Goal: Task Accomplishment & Management: Use online tool/utility

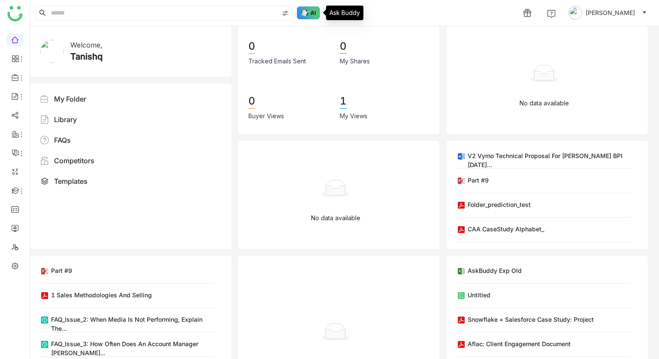
click at [313, 13] on img at bounding box center [308, 12] width 23 height 13
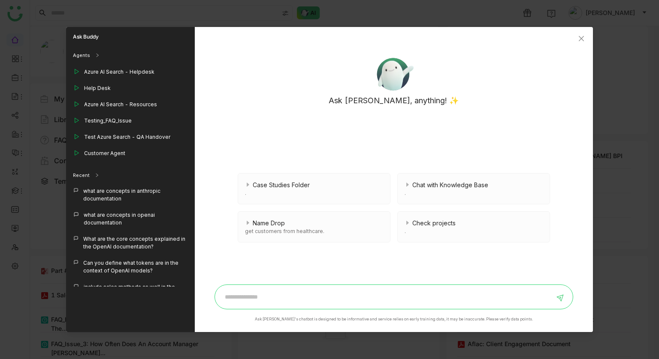
scroll to position [856, 0]
click at [152, 130] on div "Test Azure Search - QA Handover" at bounding box center [130, 138] width 129 height 16
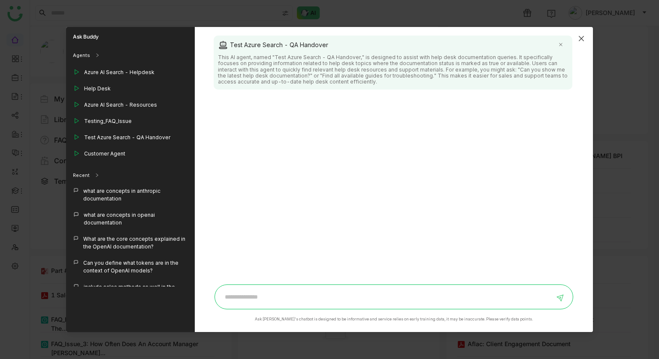
click at [587, 39] on span "Close" at bounding box center [580, 38] width 23 height 23
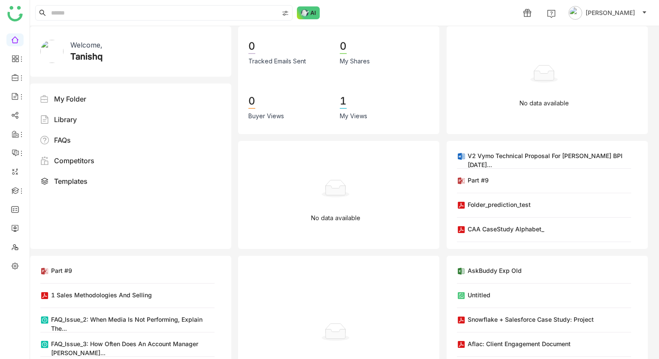
click at [19, 257] on ul at bounding box center [15, 152] width 30 height 251
click at [19, 263] on link at bounding box center [15, 265] width 8 height 7
click at [14, 266] on link at bounding box center [15, 265] width 8 height 7
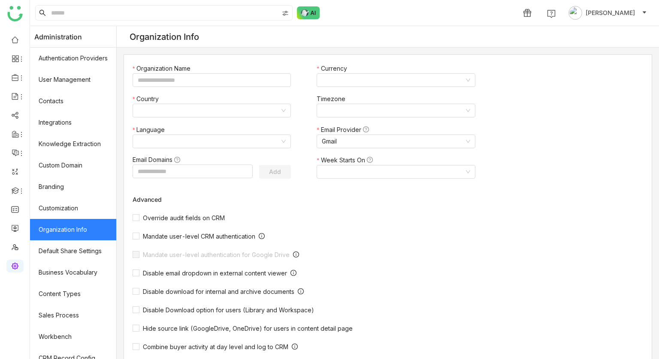
type input "*******"
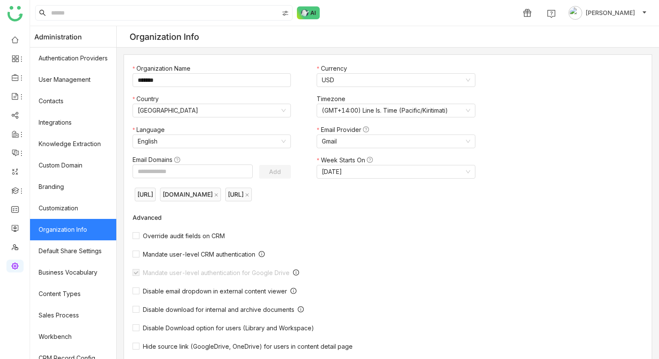
scroll to position [96, 0]
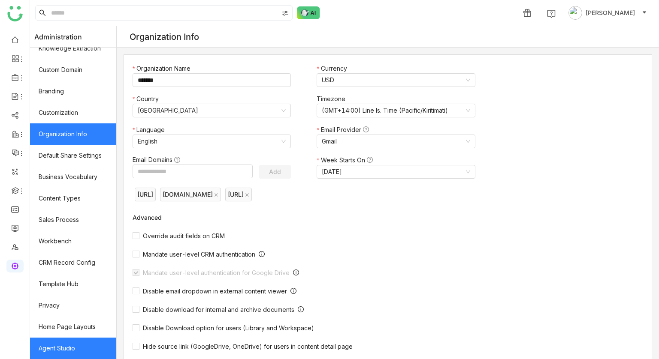
click at [72, 347] on link "Agent Studio" at bounding box center [73, 348] width 86 height 21
click at [85, 347] on link "Agent Studio" at bounding box center [73, 348] width 86 height 21
click at [84, 350] on link "Agent Studio" at bounding box center [73, 348] width 86 height 21
click at [78, 341] on link "Agent Studio" at bounding box center [73, 348] width 86 height 21
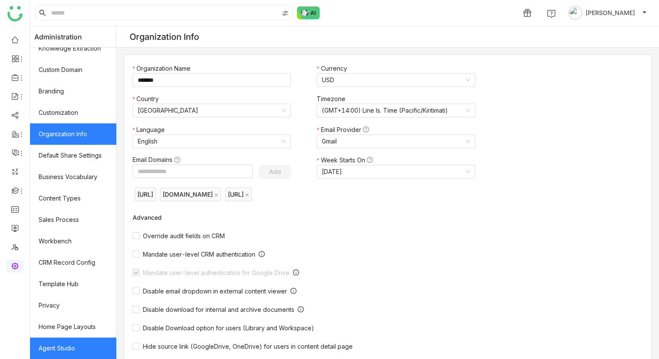
click at [78, 341] on link "Agent Studio" at bounding box center [73, 348] width 86 height 21
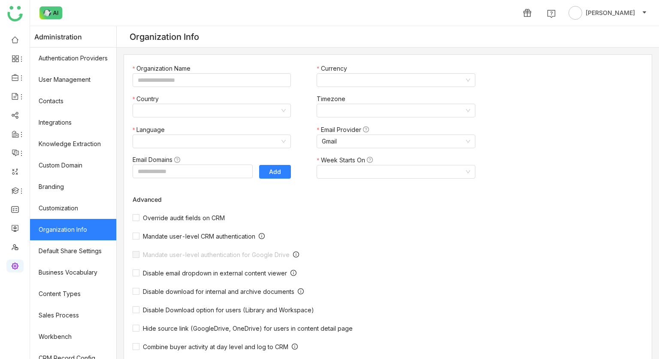
type input "*******"
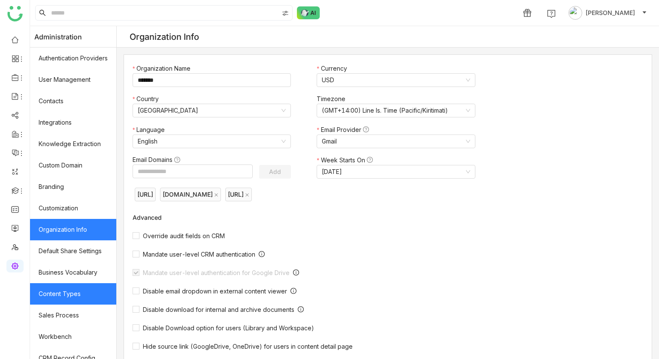
scroll to position [96, 0]
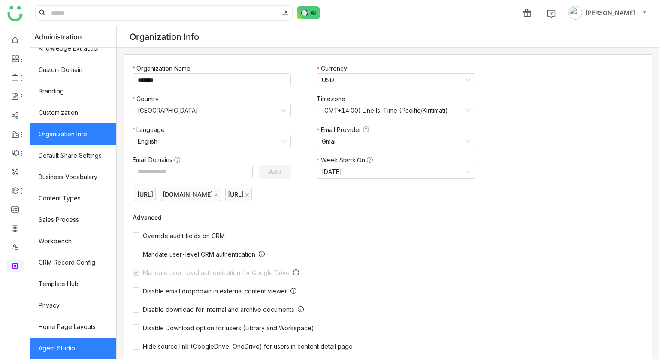
click at [66, 353] on link "Agent Studio" at bounding box center [73, 348] width 86 height 21
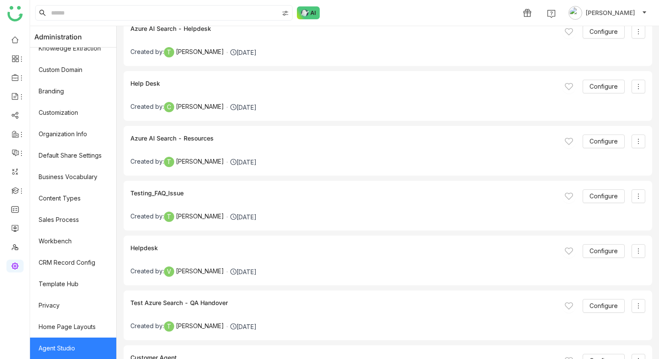
scroll to position [2808, 0]
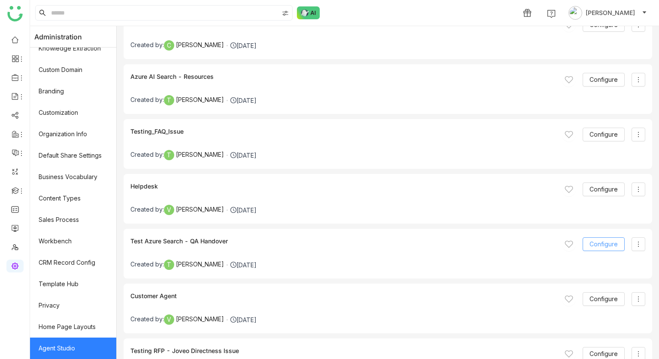
click at [607, 242] on span "Configure" at bounding box center [603, 244] width 28 height 9
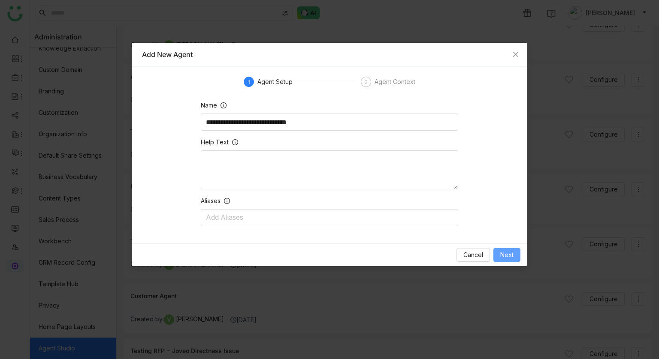
click at [512, 256] on span "Next" at bounding box center [506, 254] width 13 height 9
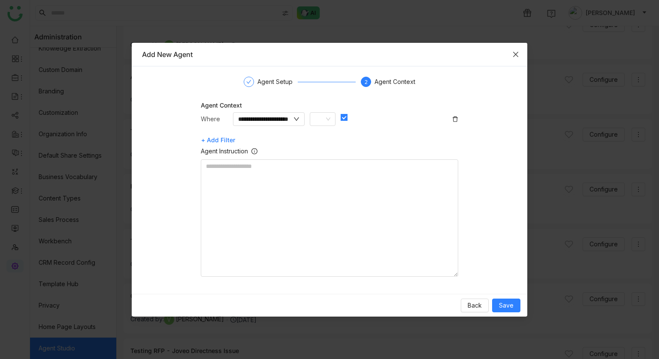
click at [510, 57] on span "Close" at bounding box center [515, 54] width 23 height 23
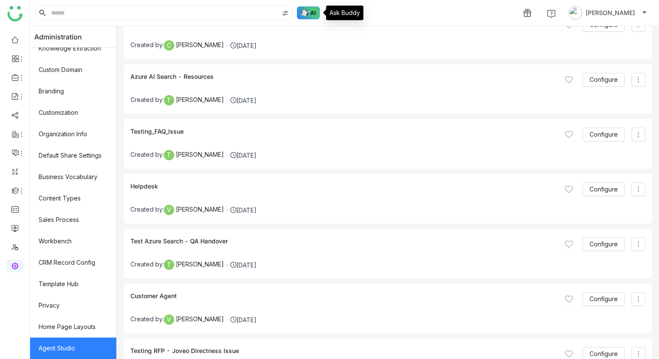
click at [305, 12] on img at bounding box center [308, 12] width 23 height 13
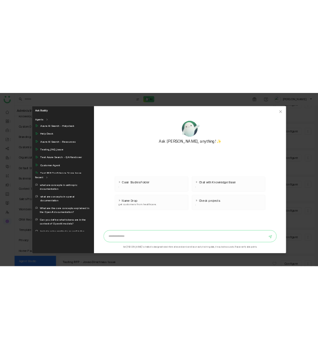
scroll to position [858, 0]
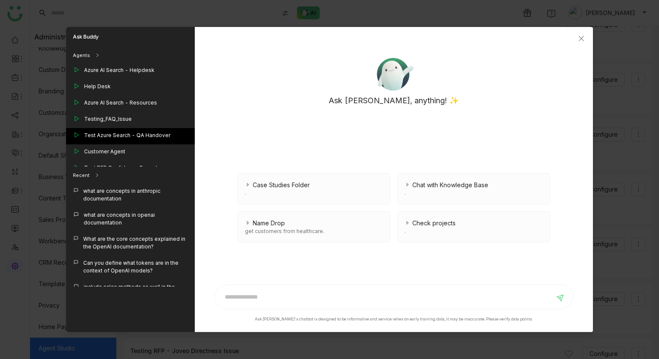
click at [125, 132] on div "Test Azure Search - QA Handover" at bounding box center [127, 136] width 86 height 8
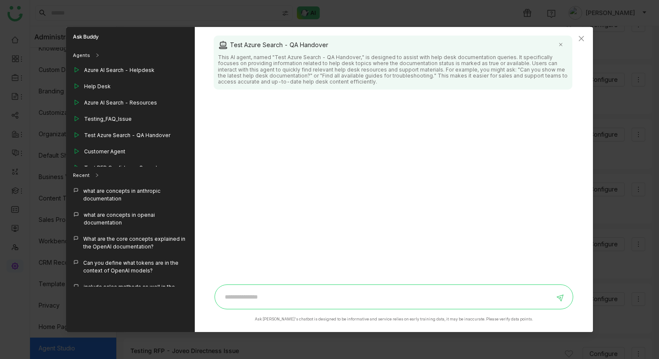
click at [235, 292] on input at bounding box center [387, 297] width 334 height 14
type input "**********"
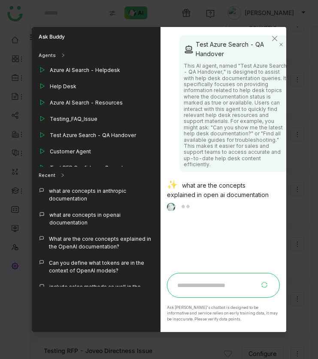
scroll to position [0, 0]
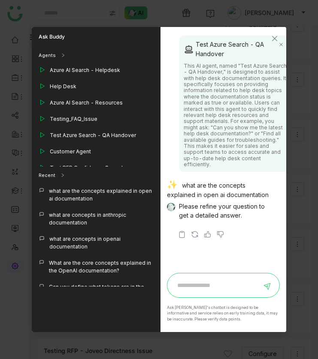
click at [214, 286] on input at bounding box center [217, 286] width 90 height 14
type input "**********"
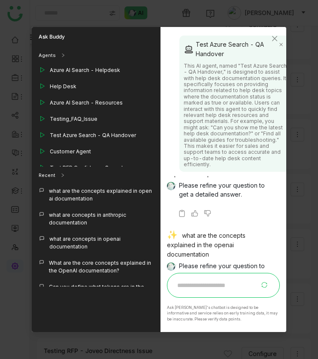
scroll to position [30, 0]
